Goal: Task Accomplishment & Management: Use online tool/utility

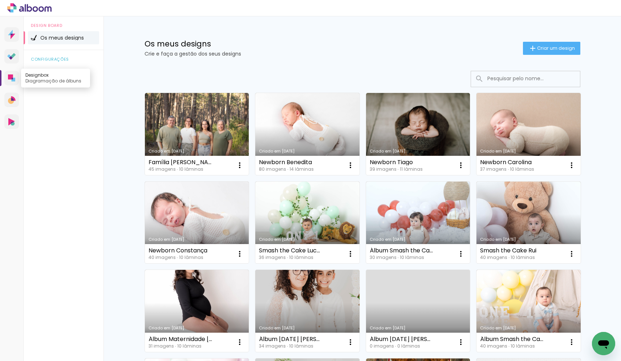
click at [14, 77] on icon at bounding box center [11, 77] width 7 height 7
click at [548, 46] on span "Criar um design" at bounding box center [556, 48] width 38 height 5
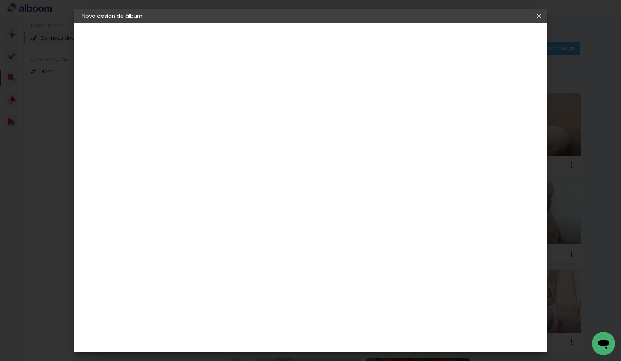
click at [201, 96] on input at bounding box center [201, 97] width 0 height 11
type input "Batizado [PERSON_NAME]"
click at [0, 0] on slot "Avançar" at bounding box center [0, 0] width 0 height 0
click at [224, 138] on input at bounding box center [203, 138] width 42 height 9
type input "Dreambooks"
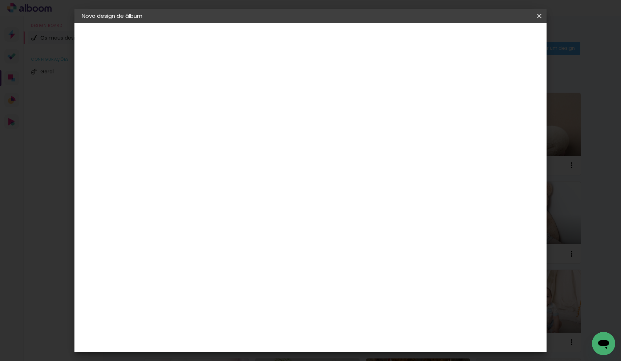
type paper-input "Dreambooks"
click at [284, 149] on div "Sugerir um laboratório" at bounding box center [267, 155] width 32 height 12
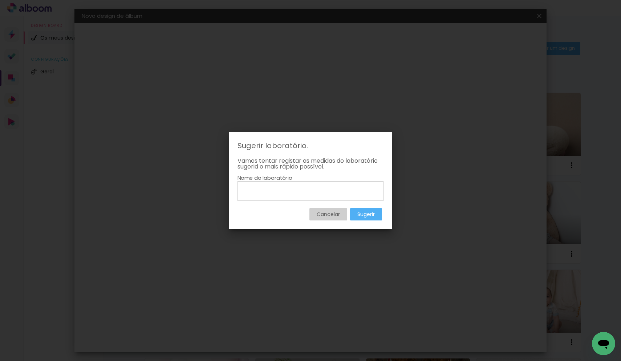
click at [0, 0] on slot "Cancelar" at bounding box center [0, 0] width 0 height 0
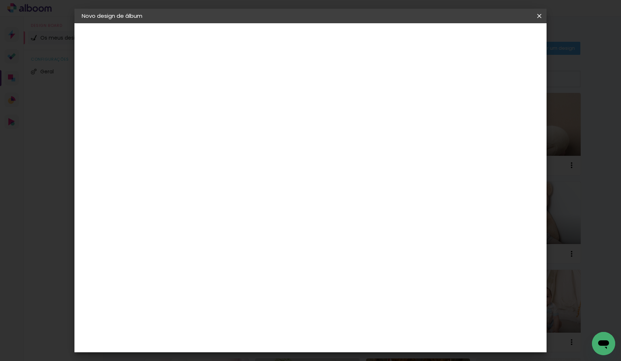
click at [128, 105] on iron-pages "Modelo A escolher modelo... Tamanho livre" at bounding box center [122, 106] width 80 height 15
click at [243, 163] on div "DreambooksPro" at bounding box center [219, 164] width 47 height 6
click at [0, 0] on slot "Avançar" at bounding box center [0, 0] width 0 height 0
click at [240, 127] on paper-input-container "Linha" at bounding box center [219, 127] width 42 height 19
click at [377, 122] on paper-item "Álbum" at bounding box center [357, 120] width 145 height 15
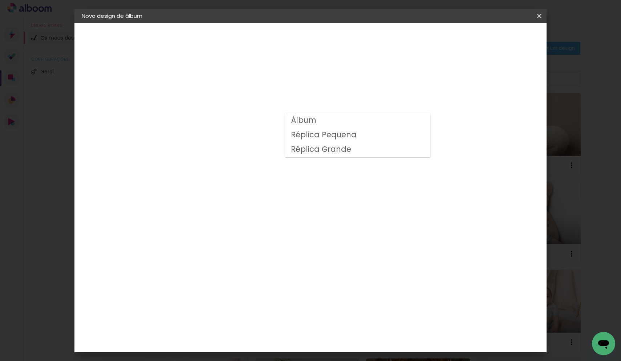
type input "Álbum"
click at [276, 175] on span "25 × 30 cm" at bounding box center [263, 182] width 27 height 15
click at [0, 0] on slot "Avançar" at bounding box center [0, 0] width 0 height 0
click at [505, 43] on paper-button "Iniciar design" at bounding box center [483, 38] width 48 height 12
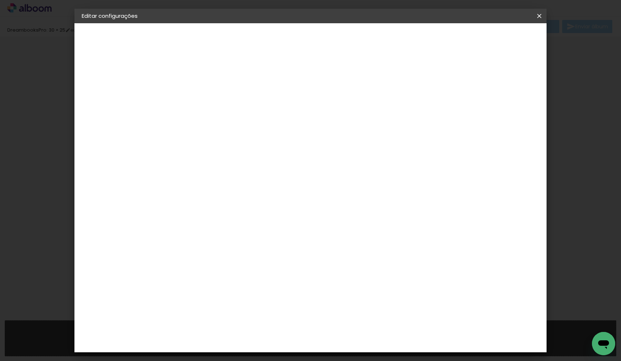
click at [498, 36] on span "Guardar configurações" at bounding box center [469, 38] width 59 height 5
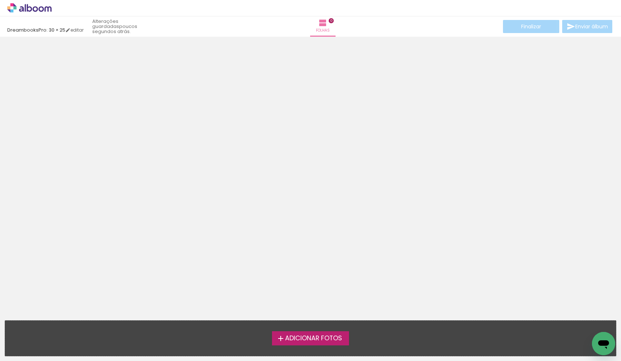
click at [298, 337] on span "Adicionar Fotos" at bounding box center [313, 338] width 57 height 7
click at [0, 0] on input "file" at bounding box center [0, 0] width 0 height 0
click at [279, 338] on iron-icon at bounding box center [280, 338] width 9 height 9
click at [0, 0] on input "file" at bounding box center [0, 0] width 0 height 0
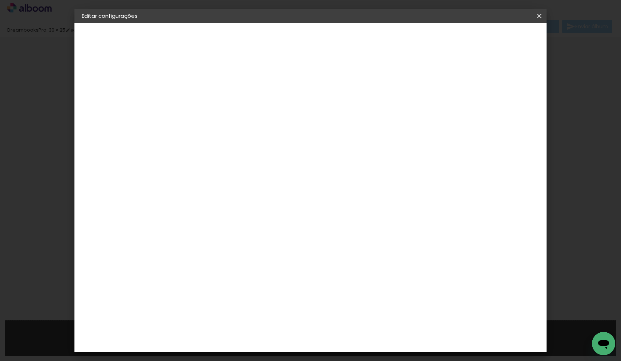
click at [484, 32] on header "Revisão Verifique as configurações do seu álbum. Voltar Guardar configurações" at bounding box center [343, 41] width 349 height 37
click at [481, 36] on span "Guardar configurações" at bounding box center [469, 38] width 59 height 5
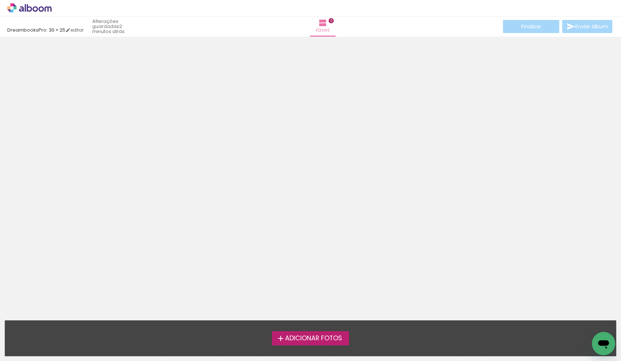
click at [282, 336] on iron-icon at bounding box center [280, 338] width 9 height 9
click at [0, 0] on input "file" at bounding box center [0, 0] width 0 height 0
